Goal: Use online tool/utility: Utilize a website feature to perform a specific function

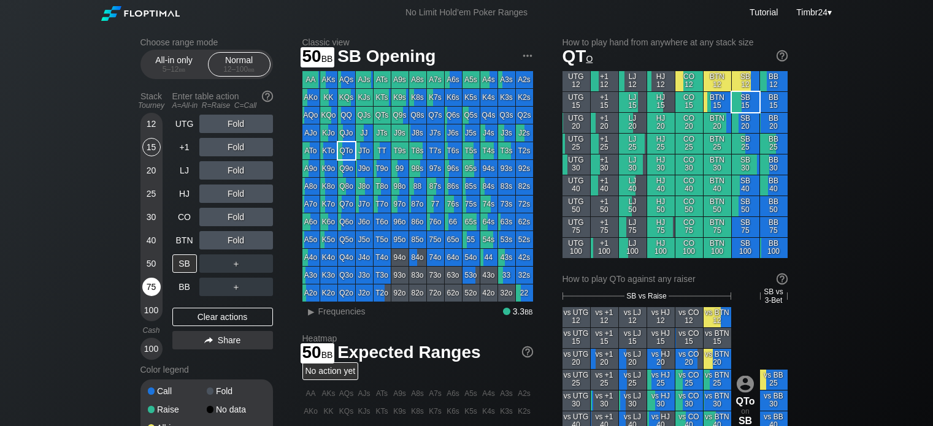
scroll to position [48, 0]
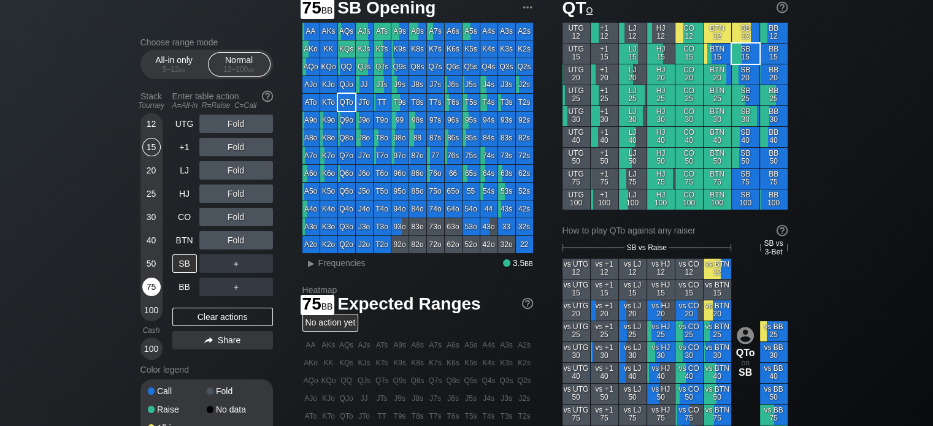
click at [145, 283] on div "75" at bounding box center [151, 287] width 18 height 18
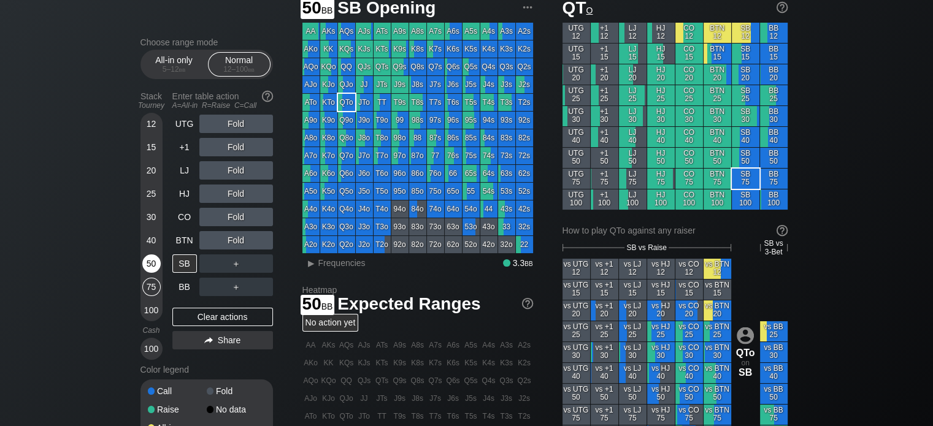
click at [146, 259] on div "50" at bounding box center [151, 263] width 18 height 18
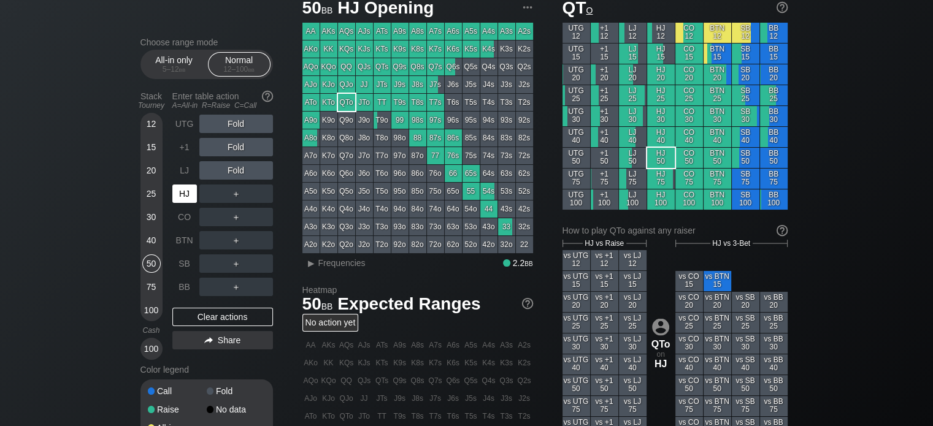
click at [179, 186] on div "HJ" at bounding box center [184, 194] width 25 height 18
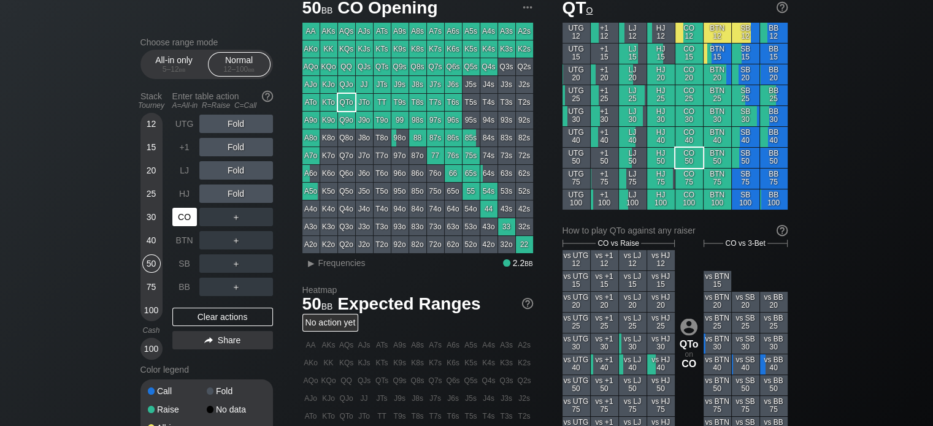
click at [184, 215] on div "CO" at bounding box center [184, 217] width 25 height 18
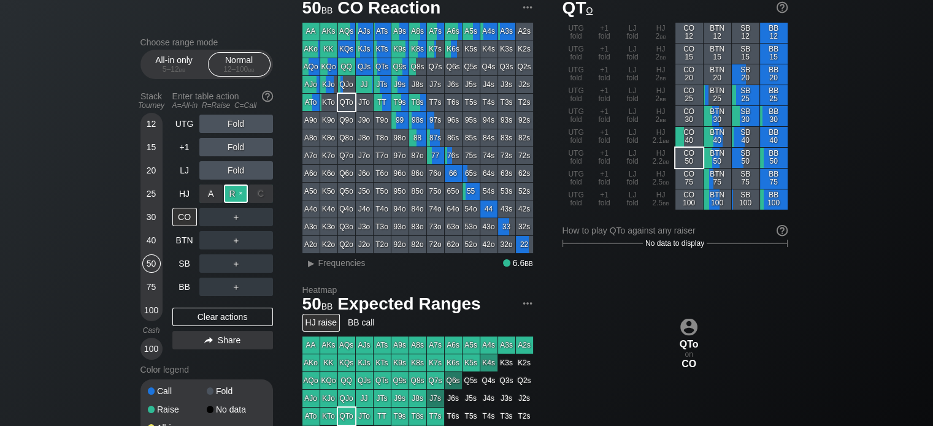
click at [229, 191] on div "R ✕" at bounding box center [236, 194] width 24 height 18
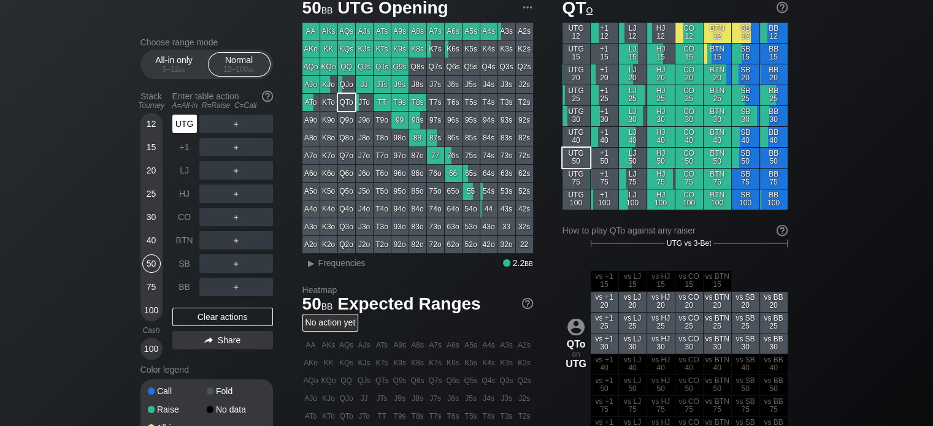
click at [186, 129] on div "UTG" at bounding box center [184, 124] width 25 height 18
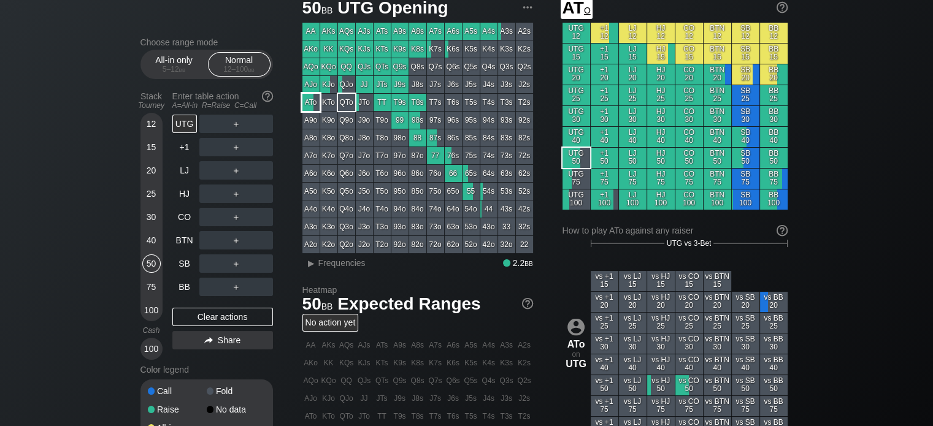
click at [307, 100] on div "ATo" at bounding box center [310, 102] width 17 height 17
